Goal: Task Accomplishment & Management: Manage account settings

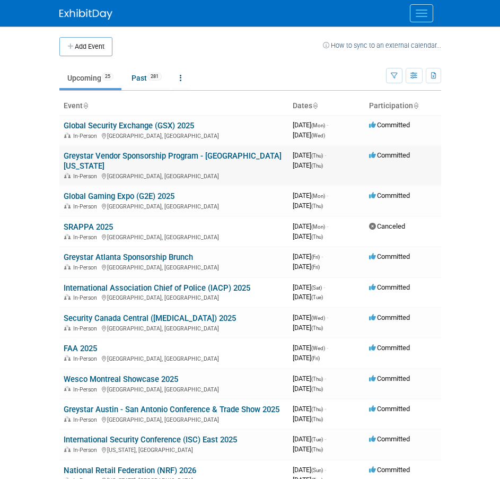
click at [112, 153] on link "Greystar Vendor Sponsorship Program - [GEOGRAPHIC_DATA][US_STATE]" at bounding box center [173, 161] width 218 height 20
click at [146, 71] on link "Past 281" at bounding box center [147, 78] width 46 height 20
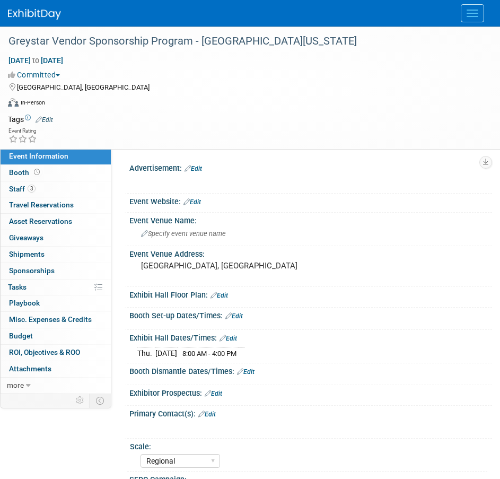
select select "Regional"
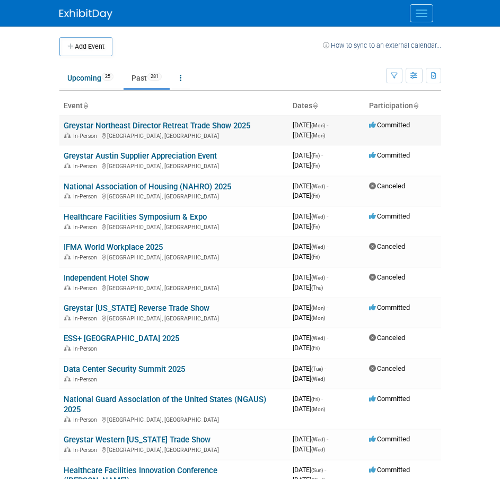
click at [141, 124] on link "Greystar Northeast Director Retreat Trade Show 2025" at bounding box center [157, 126] width 187 height 10
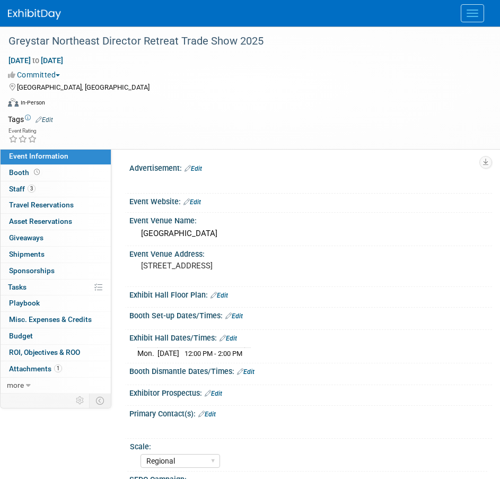
select select "Regional"
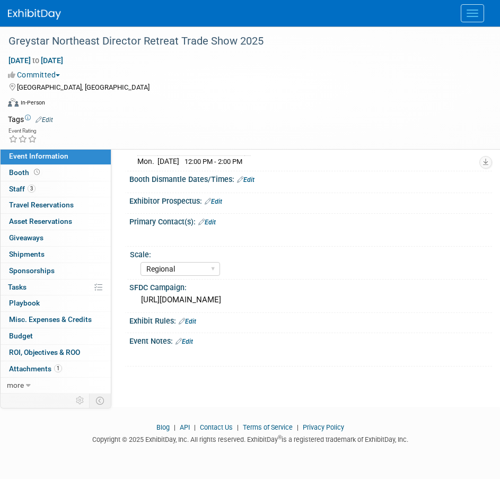
scroll to position [193, 0]
click at [313, 300] on div "https://traka.lightning.force.com/lightning/r/Campaign/701VT00000W8KaEYAV/view" at bounding box center [310, 299] width 347 height 16
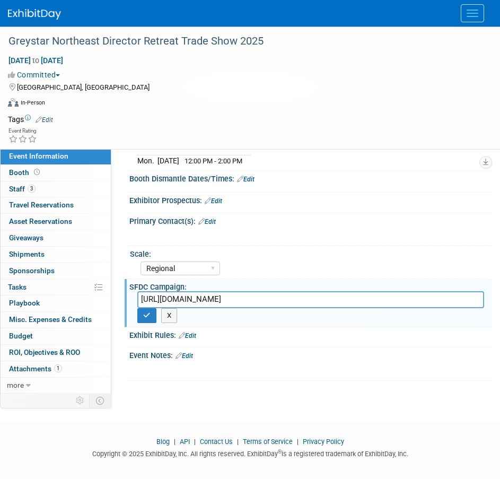
click at [313, 300] on input "https://traka.lightning.force.com/lightning/r/Campaign/701VT00000W8KaEYAV/view" at bounding box center [310, 299] width 347 height 16
